Goal: Information Seeking & Learning: Find specific fact

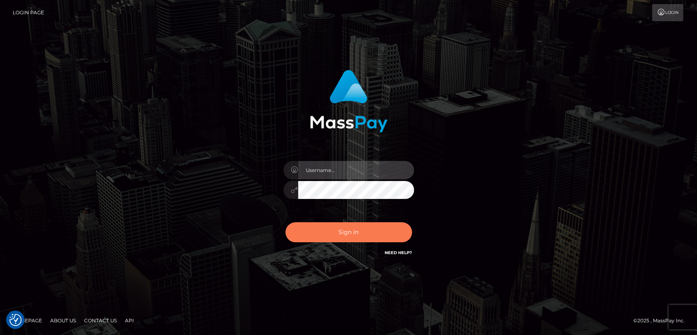
type input "[DOMAIN_NAME]"
click at [322, 228] on button "Sign in" at bounding box center [349, 232] width 127 height 20
type input "nt.es"
click at [369, 229] on button "Sign in" at bounding box center [349, 232] width 127 height 20
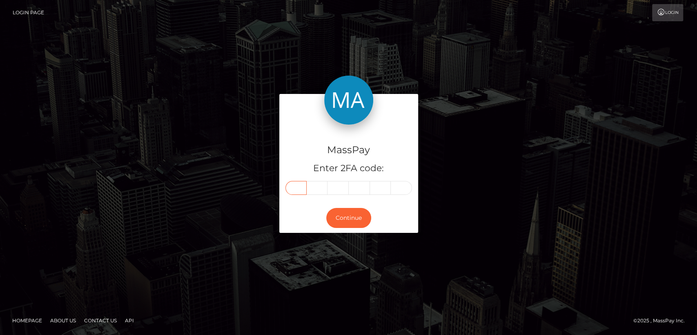
paste input "4"
type input "4"
type input "5"
type input "6"
type input "8"
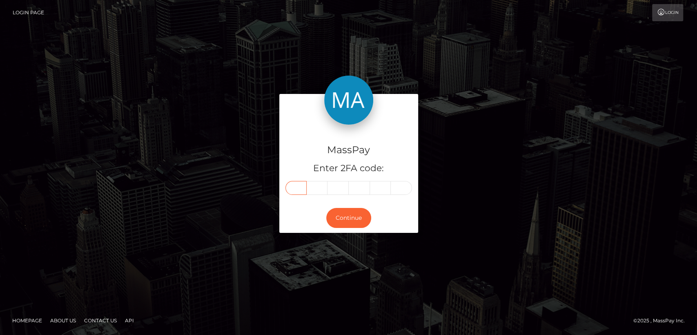
type input "3"
type input "4"
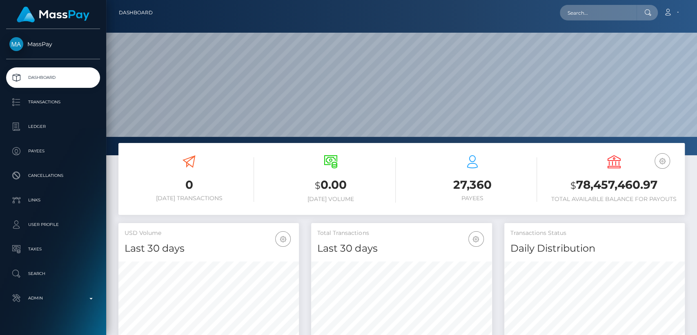
scroll to position [144, 181]
paste input "manciavale3@gmail.com"
type input "manciavale3@gmail.com"
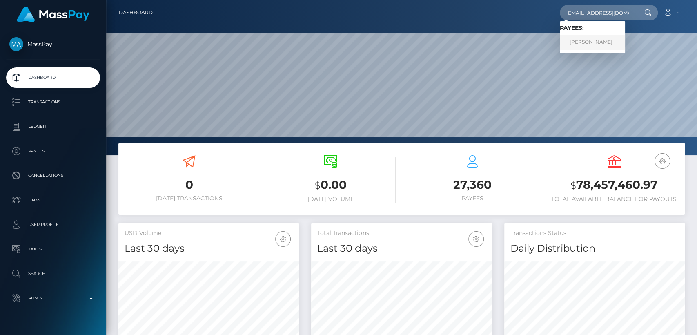
click at [585, 43] on link "yanci mancia" at bounding box center [592, 42] width 65 height 15
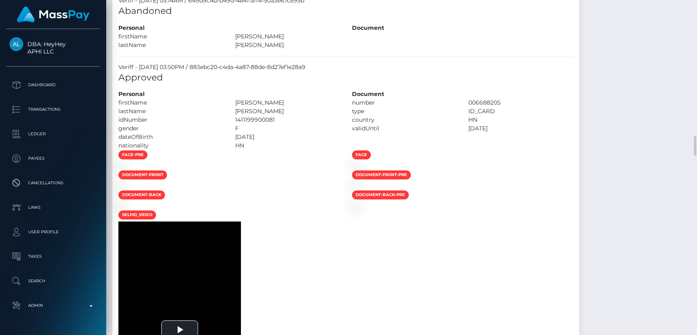
scroll to position [2157, 0]
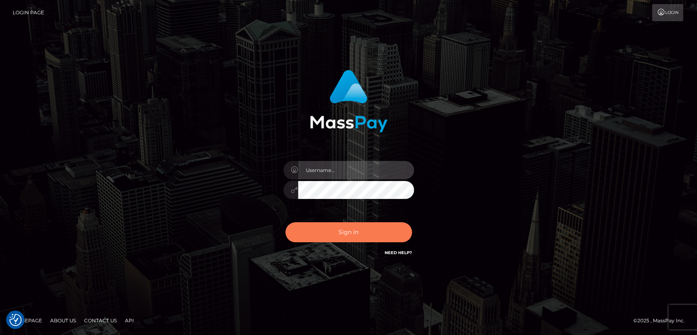
type input "[DOMAIN_NAME]"
click at [340, 237] on button "Sign in" at bounding box center [349, 232] width 127 height 20
type input "nt.es"
click at [368, 224] on button "Sign in" at bounding box center [349, 232] width 127 height 20
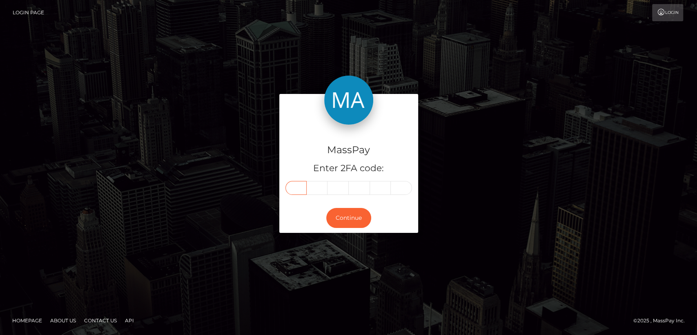
click at [292, 185] on input "text" at bounding box center [296, 188] width 21 height 14
paste input "4"
type input "4"
type input "0"
type input "5"
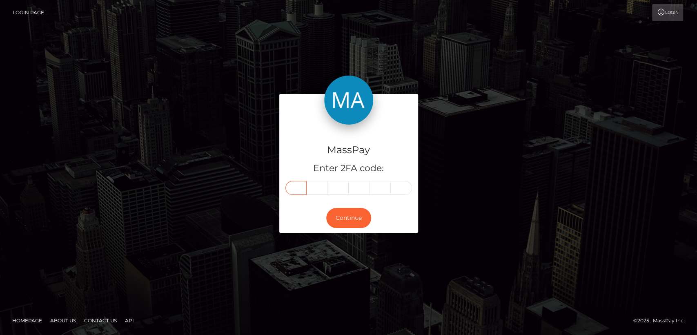
type input "6"
type input "3"
type input "2"
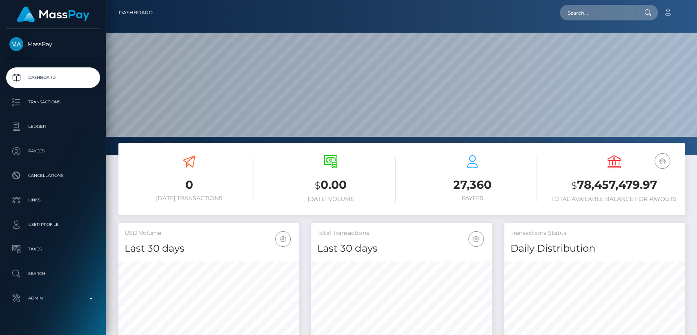
scroll to position [144, 181]
paste input "[EMAIL_ADDRESS][DOMAIN_NAME]"
type input "[EMAIL_ADDRESS][DOMAIN_NAME]"
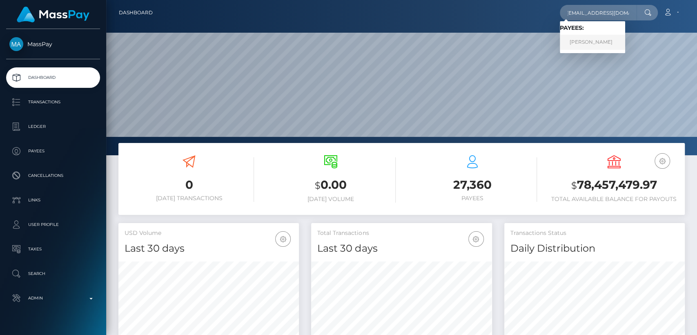
click at [602, 42] on link "MARWAN AAD ALI AL-QAYSI" at bounding box center [592, 42] width 65 height 15
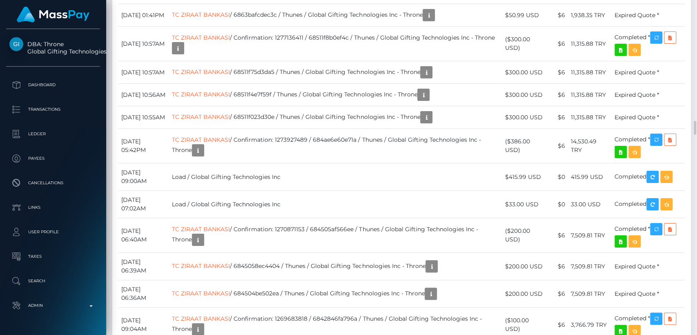
scroll to position [98, 181]
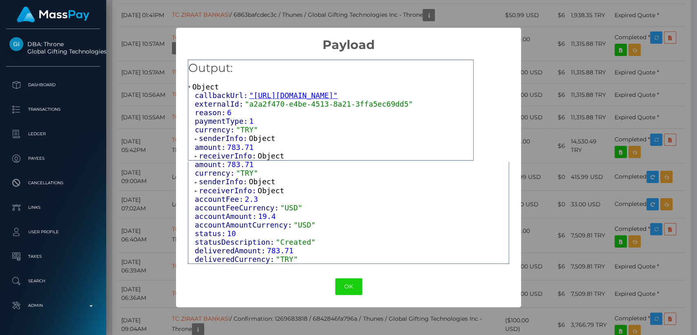
scroll to position [0, 0]
click at [575, 92] on div "× Payload Output: Object callbackUrl: "[URL][DOMAIN_NAME]" externalId: "a2a2f47…" at bounding box center [348, 167] width 697 height 335
click at [531, 110] on div "× Payload Output: Object callbackUrl: "[URL][DOMAIN_NAME]" externalId: "a2a2f47…" at bounding box center [348, 167] width 697 height 335
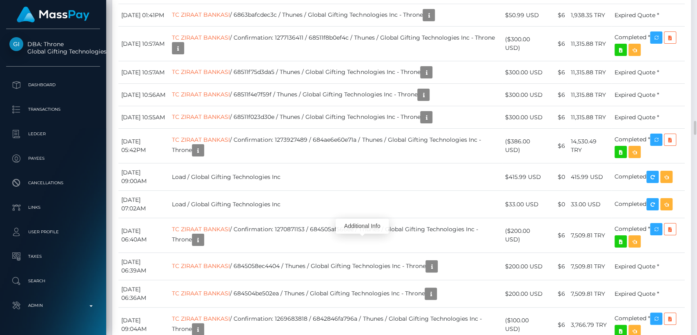
scroll to position [98, 181]
click at [354, 228] on div "Additional Info" at bounding box center [362, 226] width 53 height 15
click at [360, 225] on div "Additional Info" at bounding box center [362, 226] width 53 height 15
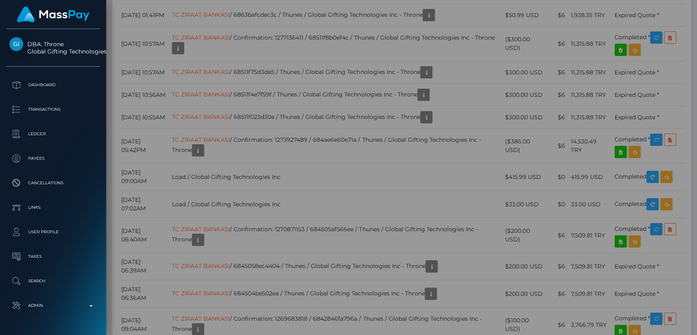
scroll to position [0, 0]
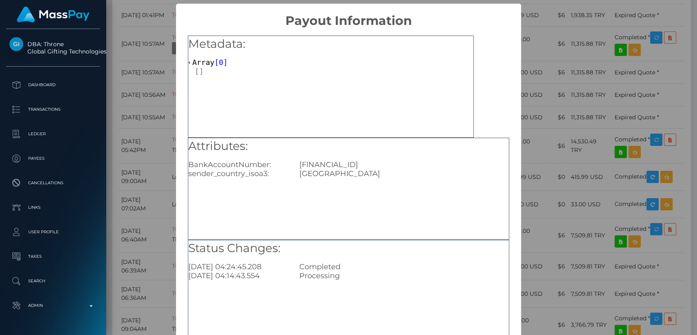
click at [593, 141] on div "× Payout Information Metadata: Array [ 0 ] Attributes: BankAccountNumber: TR690…" at bounding box center [348, 167] width 697 height 335
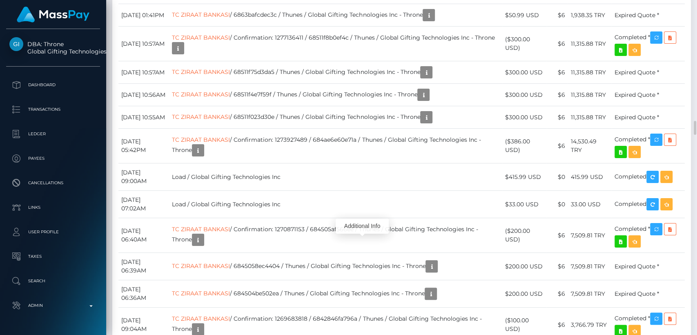
scroll to position [98, 181]
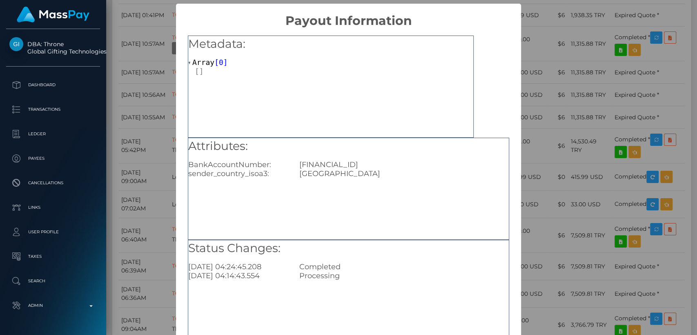
click at [587, 112] on div "× Payout Information Metadata: Array [ 0 ] Attributes: BankAccountNumber: TR690…" at bounding box center [348, 167] width 697 height 335
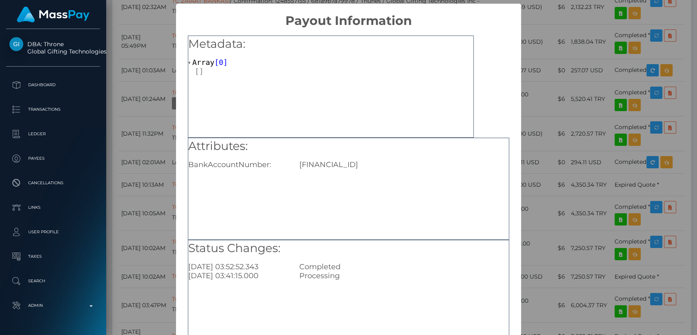
scroll to position [54, 0]
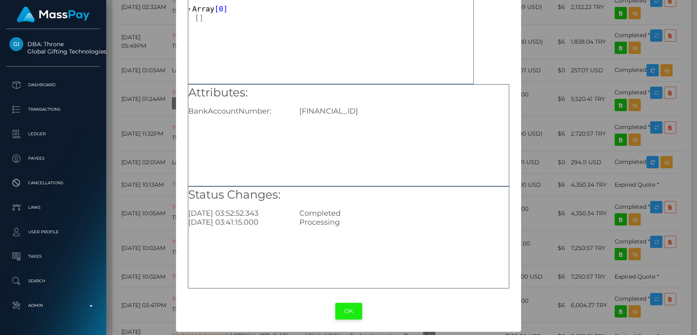
click at [336, 303] on button "OK" at bounding box center [348, 311] width 27 height 17
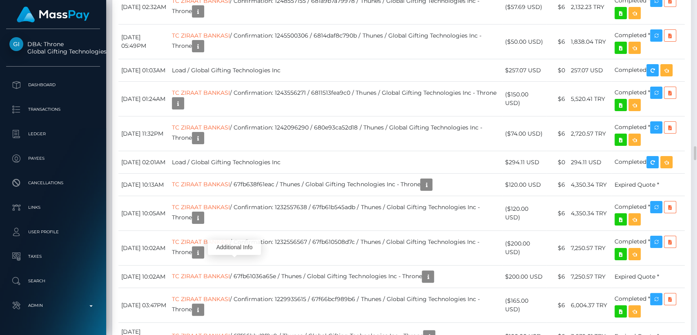
scroll to position [98, 181]
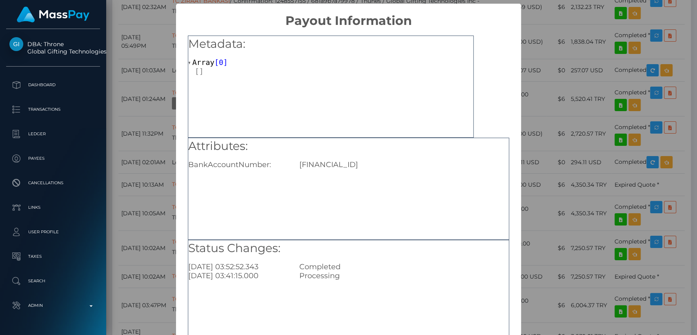
scroll to position [54, 0]
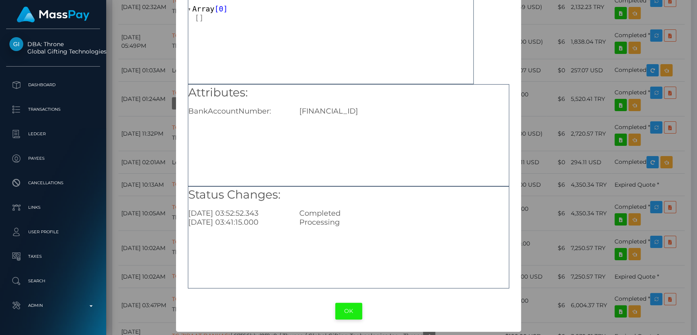
click at [347, 306] on button "OK" at bounding box center [348, 311] width 27 height 17
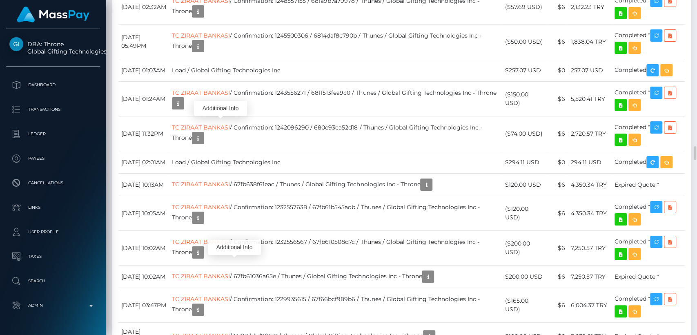
scroll to position [98, 181]
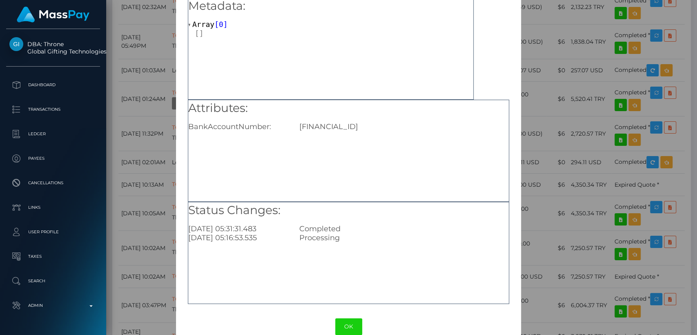
scroll to position [54, 0]
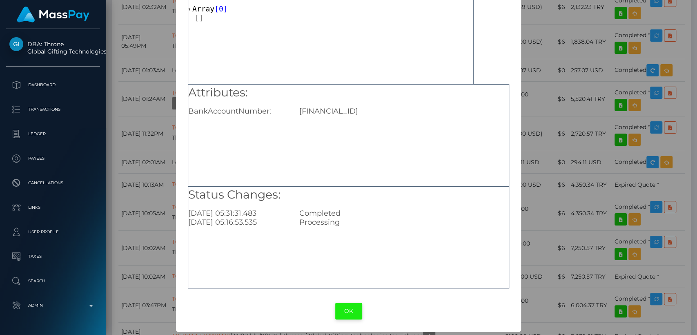
click at [346, 315] on button "OK" at bounding box center [348, 311] width 27 height 17
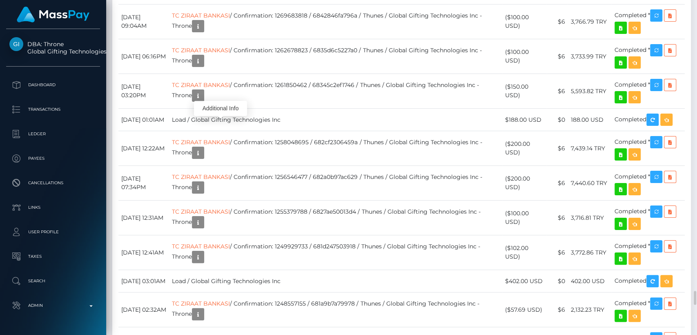
scroll to position [3331, 0]
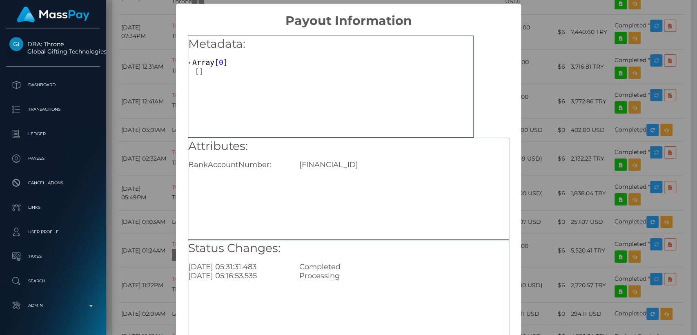
scroll to position [54, 0]
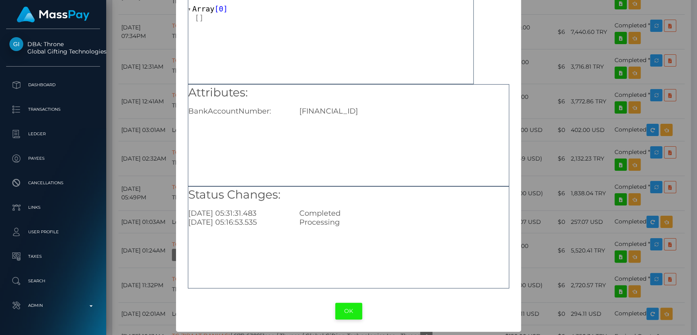
click at [350, 311] on button "OK" at bounding box center [348, 311] width 27 height 17
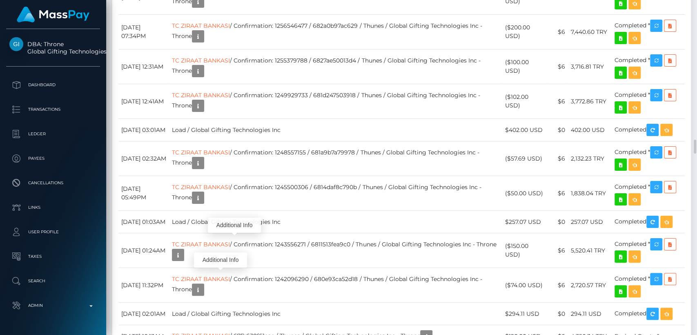
scroll to position [98, 181]
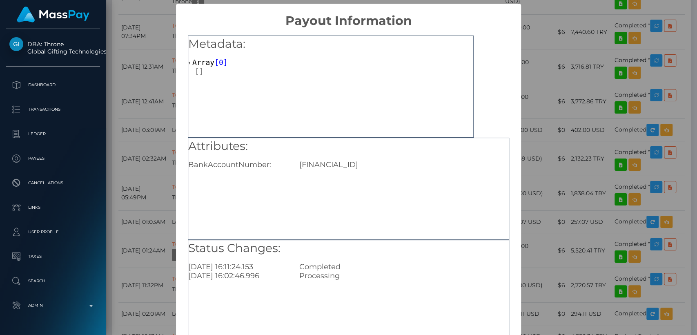
scroll to position [54, 0]
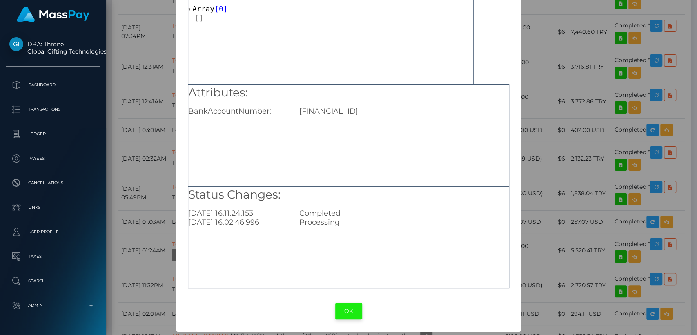
click at [338, 315] on button "OK" at bounding box center [348, 311] width 27 height 17
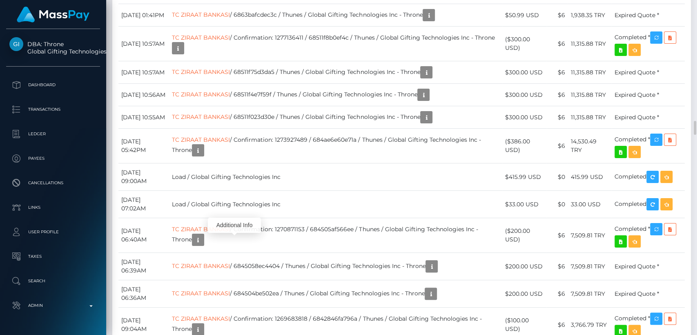
scroll to position [98, 181]
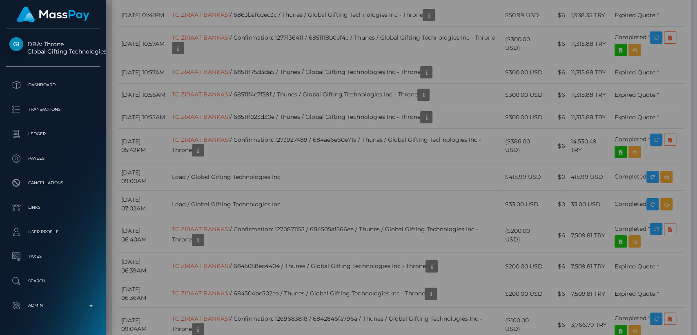
scroll to position [0, 0]
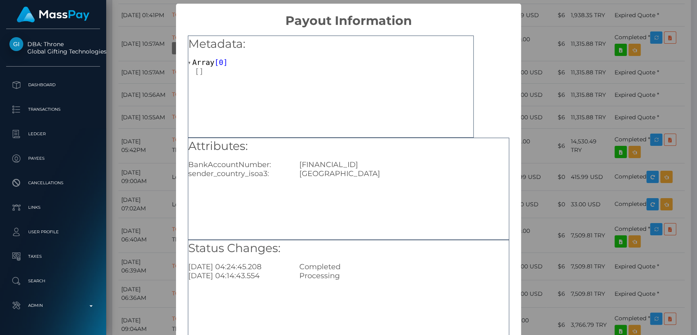
click at [333, 163] on div "TR690001001306863406085001" at bounding box center [404, 164] width 222 height 9
click at [333, 162] on div "TR690001001306863406085001" at bounding box center [404, 164] width 222 height 9
copy div "TR690001001306863406085001"
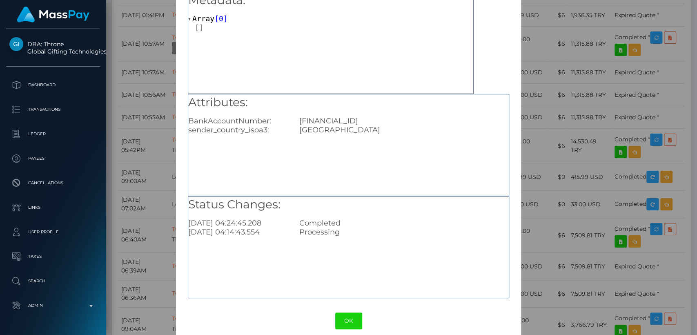
scroll to position [54, 0]
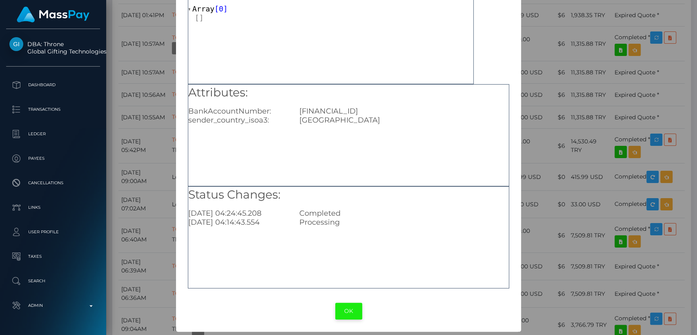
click at [351, 318] on button "OK" at bounding box center [348, 311] width 27 height 17
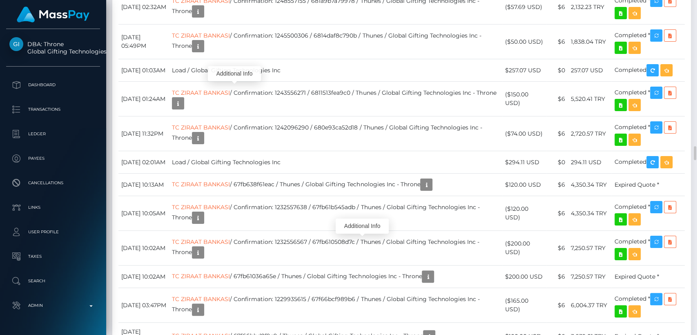
scroll to position [98, 181]
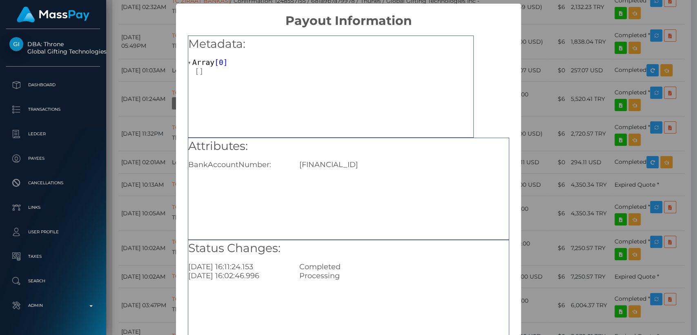
scroll to position [54, 0]
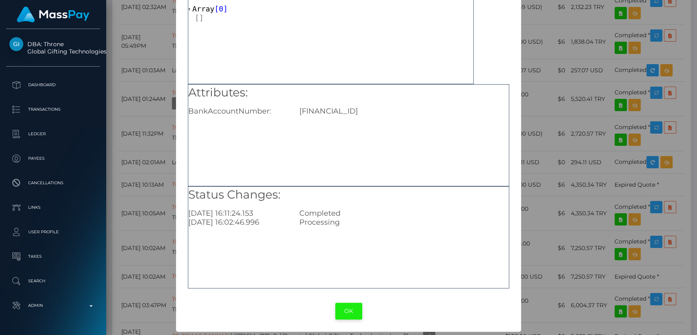
click at [337, 316] on button "OK" at bounding box center [348, 311] width 27 height 17
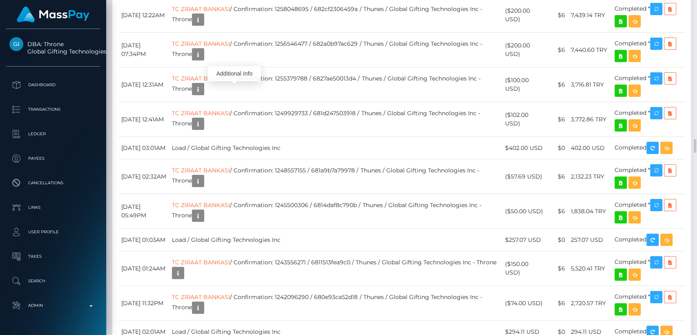
scroll to position [3311, 0]
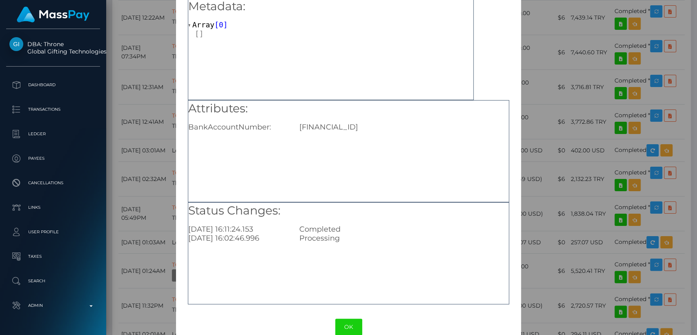
scroll to position [54, 0]
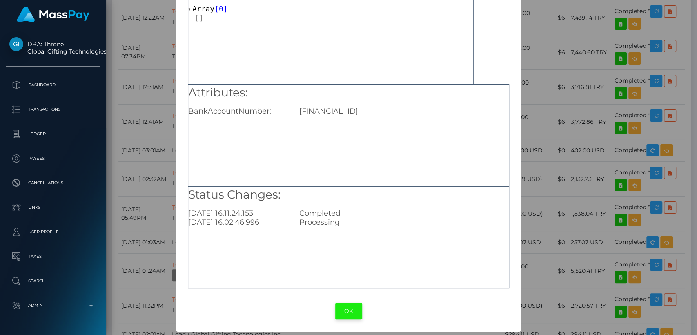
click at [337, 309] on button "OK" at bounding box center [348, 311] width 27 height 17
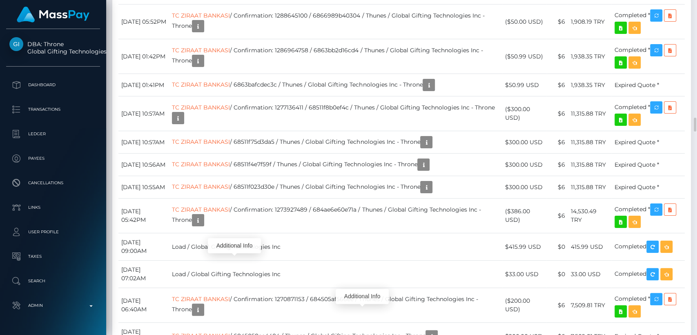
scroll to position [98, 181]
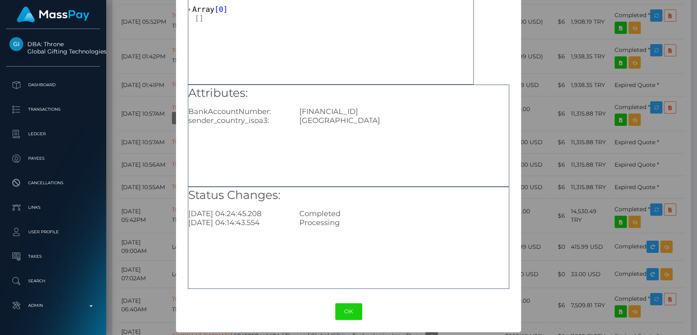
scroll to position [54, 0]
click at [348, 305] on button "OK" at bounding box center [348, 311] width 27 height 17
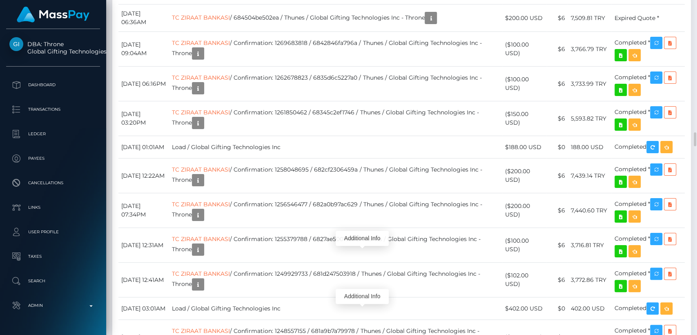
scroll to position [98, 181]
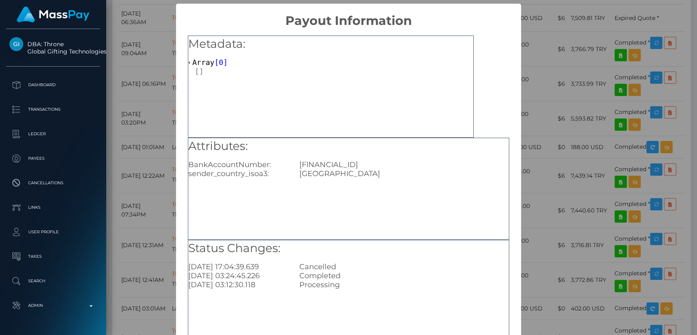
click at [439, 60] on div "Array [ 0 ]" at bounding box center [330, 67] width 285 height 18
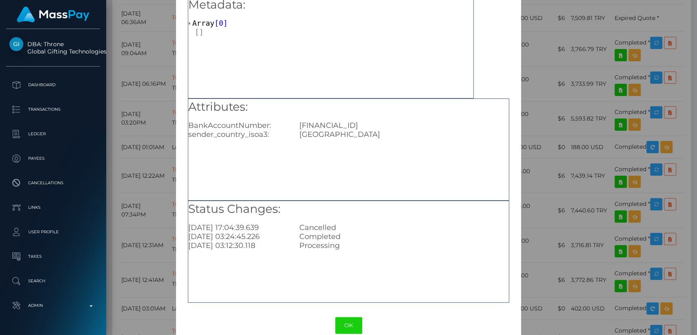
scroll to position [54, 0]
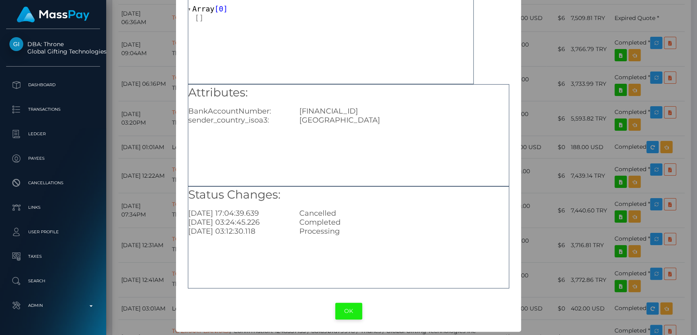
click at [350, 313] on button "OK" at bounding box center [348, 311] width 27 height 17
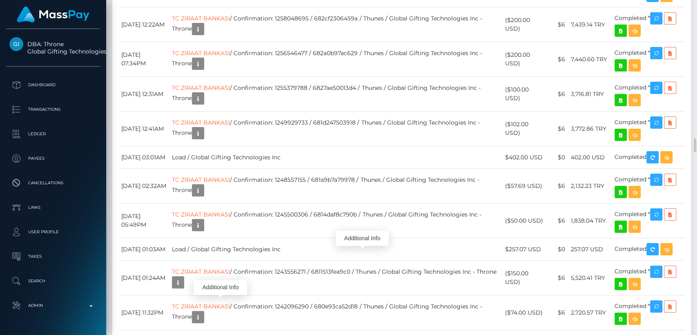
scroll to position [98, 181]
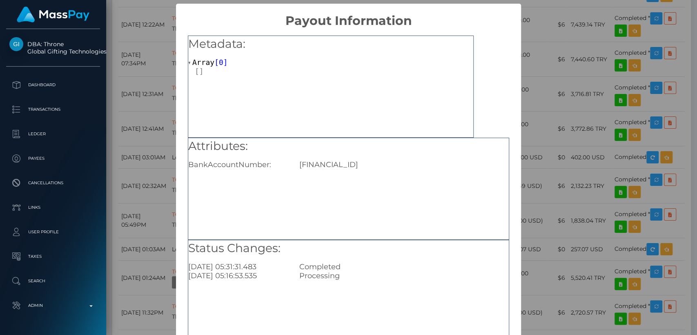
scroll to position [54, 0]
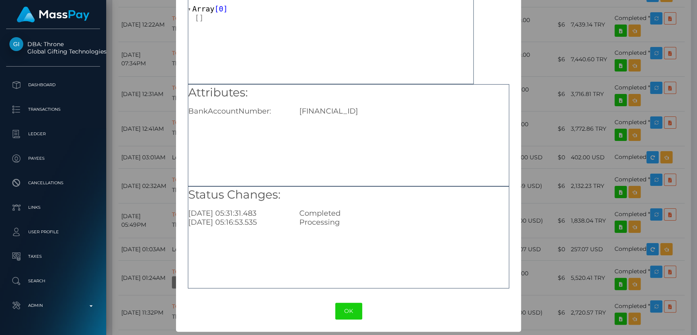
click at [346, 306] on button "OK" at bounding box center [348, 311] width 27 height 17
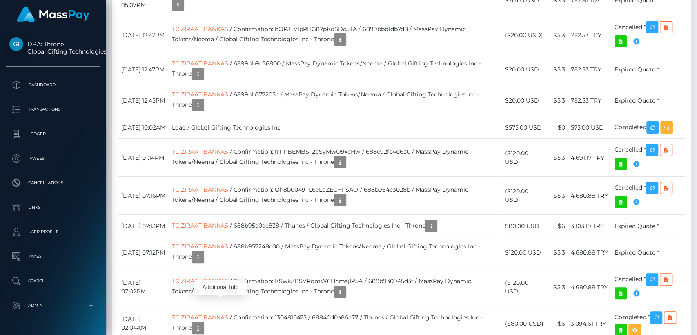
scroll to position [1973, 0]
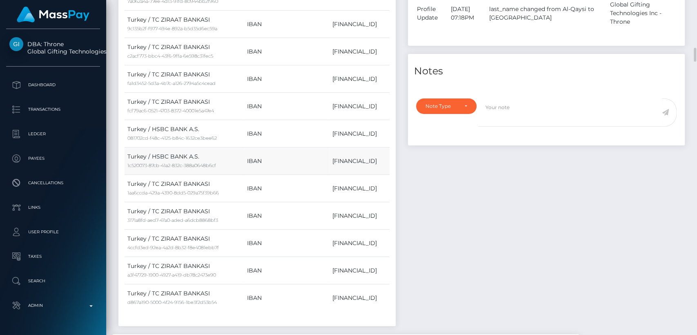
scroll to position [897, 0]
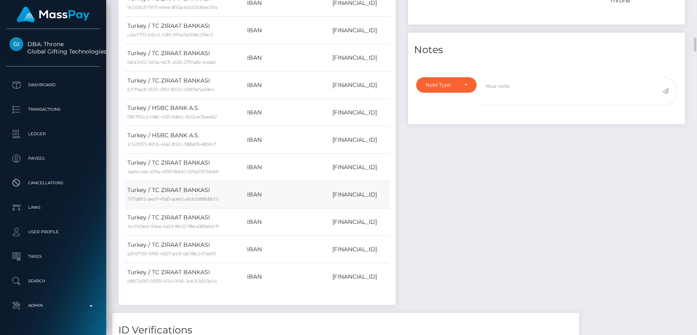
click at [330, 208] on td "TR690001001306863406085001" at bounding box center [360, 194] width 60 height 27
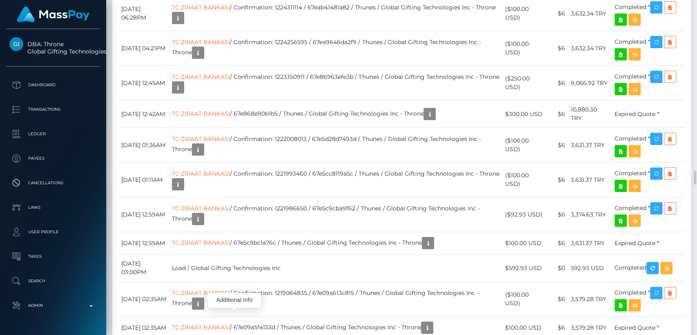
scroll to position [98, 181]
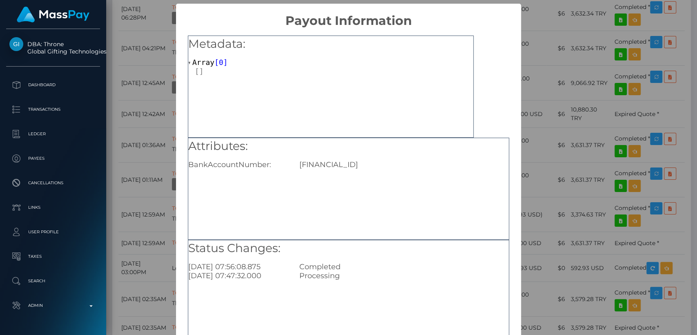
scroll to position [54, 0]
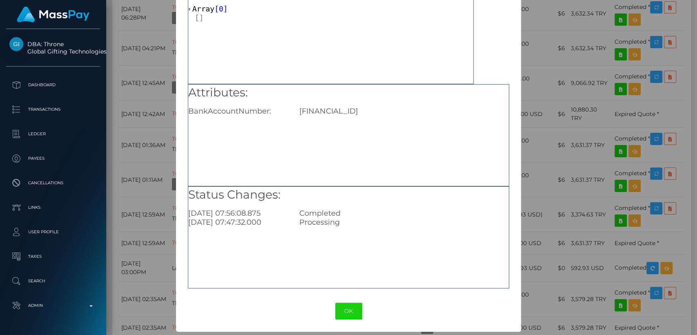
click at [337, 303] on button "OK" at bounding box center [348, 311] width 27 height 17
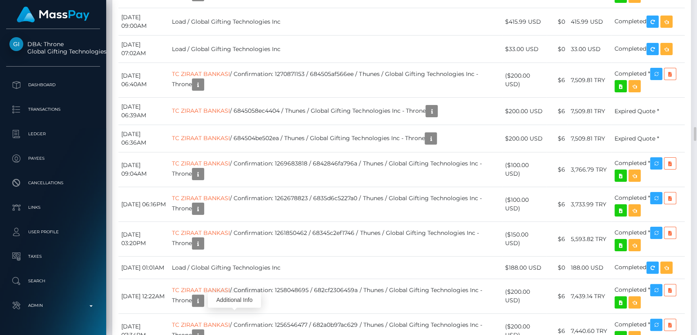
scroll to position [98, 181]
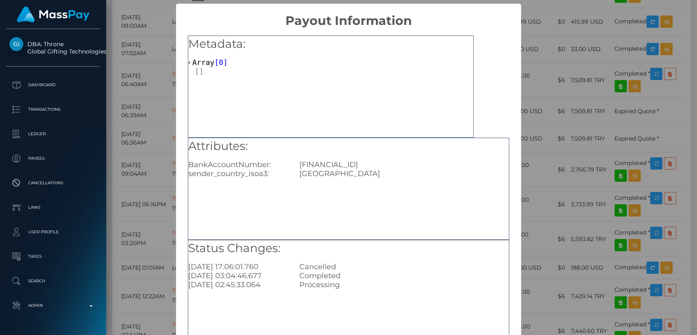
click at [352, 168] on div "TR780001001306872776105001" at bounding box center [404, 164] width 222 height 9
copy div "TR780001001306872776105001"
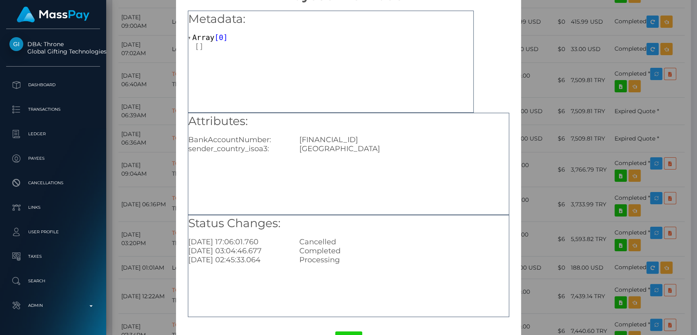
scroll to position [54, 0]
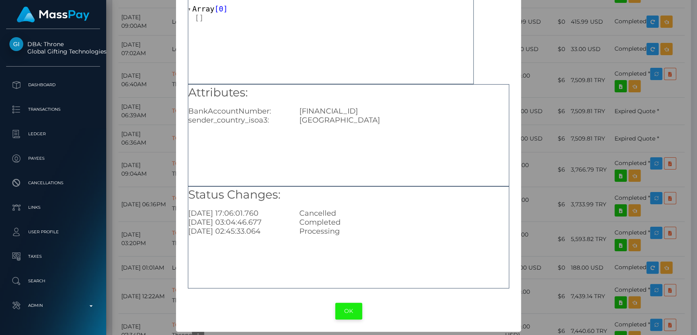
click at [346, 311] on button "OK" at bounding box center [348, 311] width 27 height 17
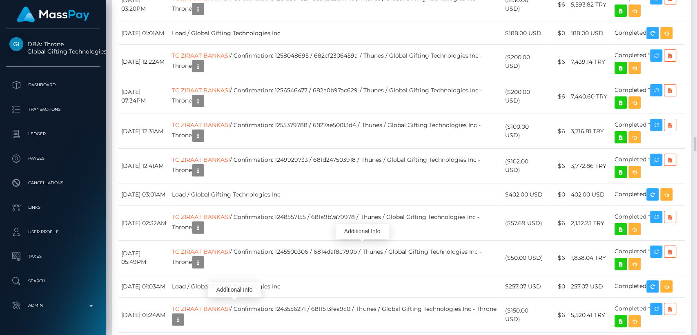
scroll to position [98, 181]
